Goal: Task Accomplishment & Management: Use online tool/utility

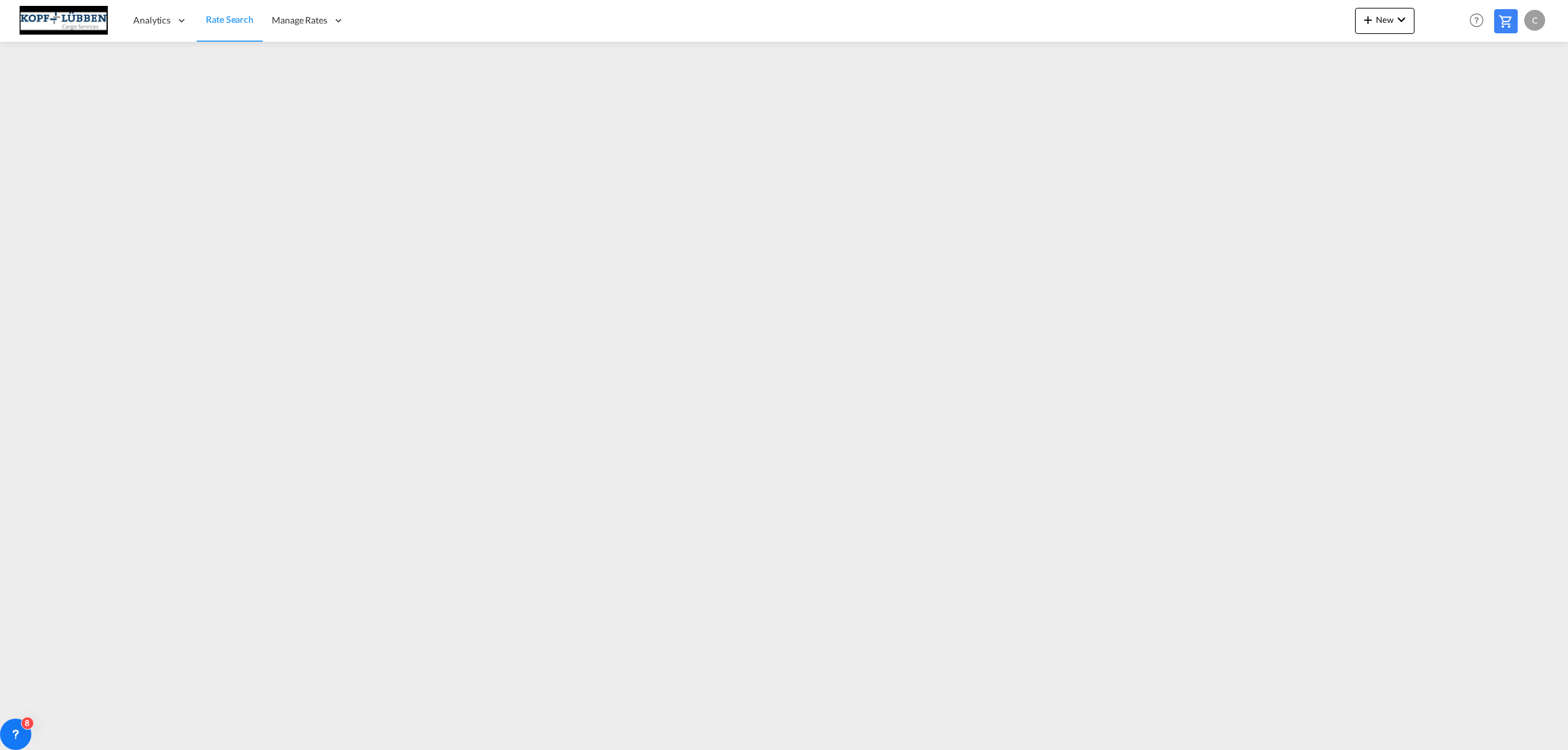
click at [1524, 23] on div "C" at bounding box center [1535, 20] width 21 height 21
click at [1518, 98] on button "Logout" at bounding box center [1521, 101] width 85 height 27
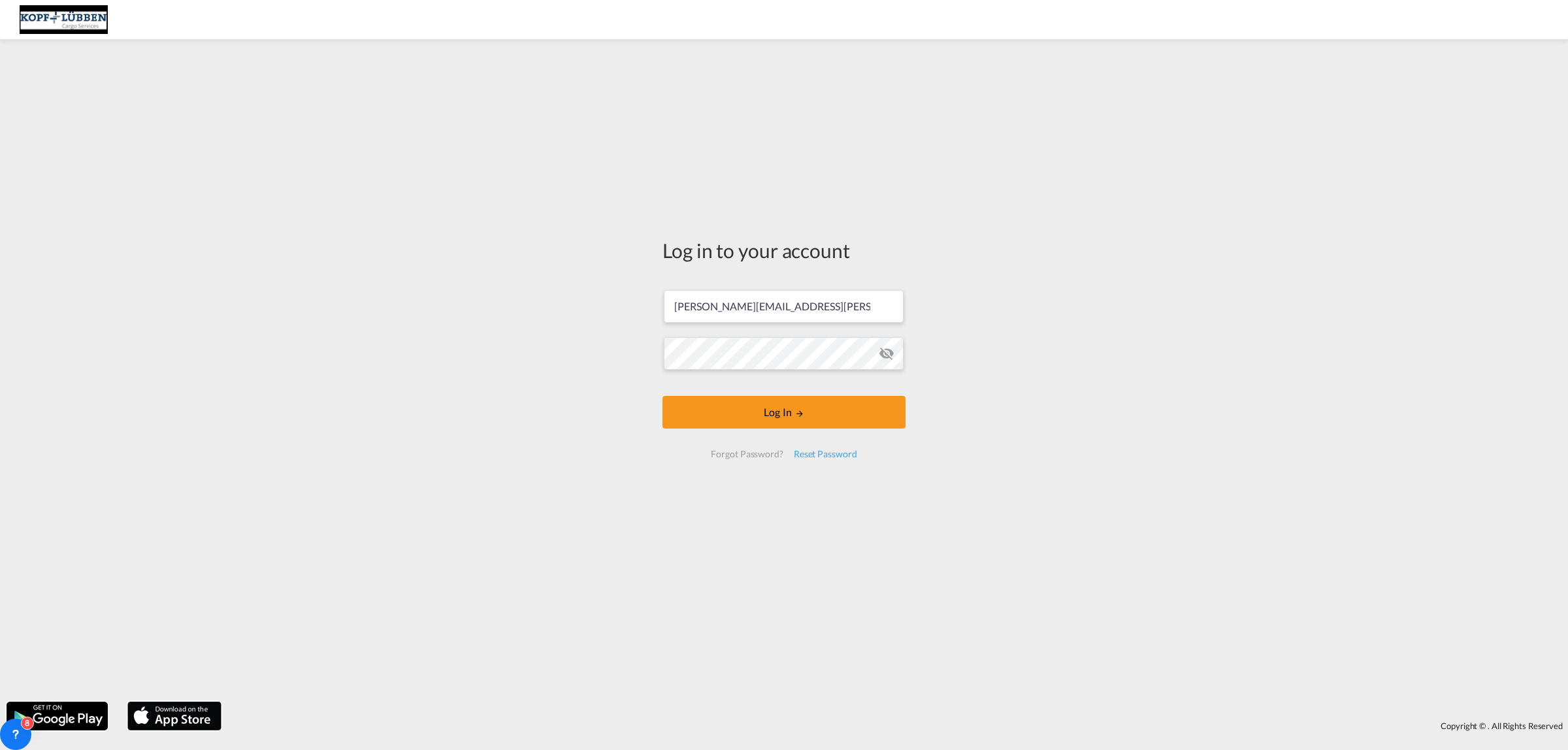
scroll to position [3, 0]
click at [785, 412] on button "Log In" at bounding box center [784, 412] width 243 height 32
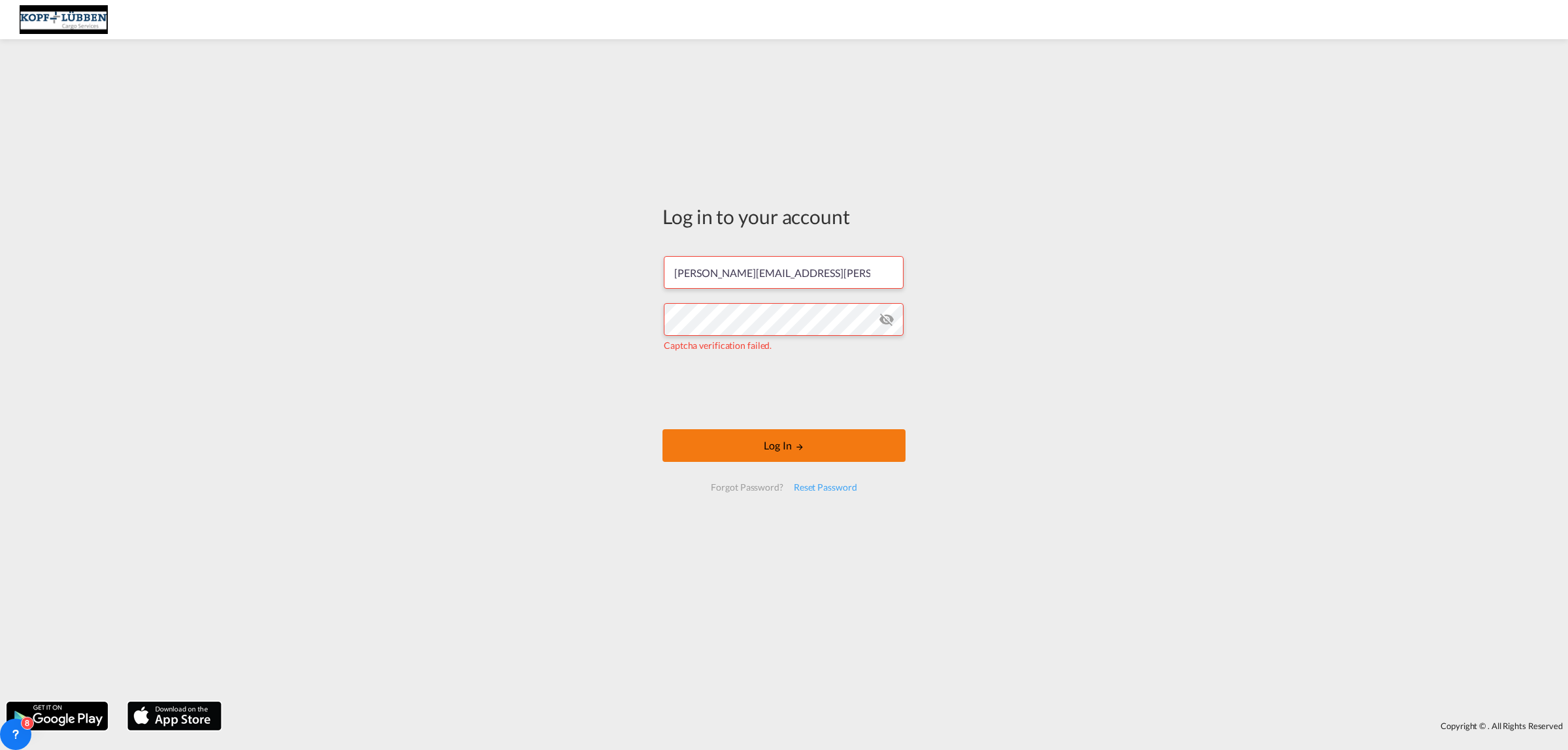
click at [732, 439] on button "Log In" at bounding box center [784, 446] width 243 height 32
